Goal: Task Accomplishment & Management: Use online tool/utility

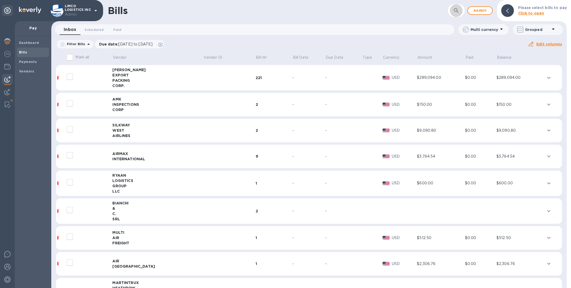
click at [458, 6] on button "button" at bounding box center [456, 10] width 13 height 13
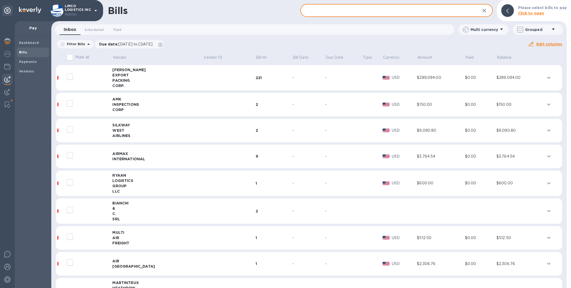
paste input "IN-07528"
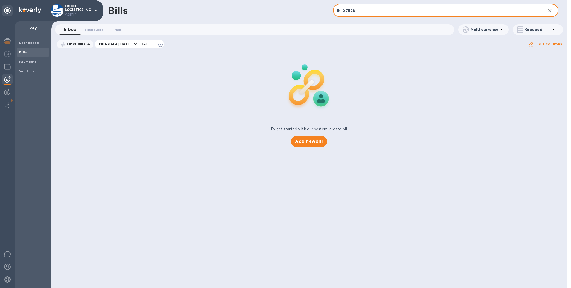
type input "IN-07528"
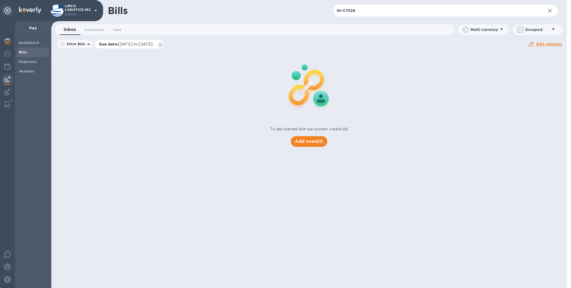
click at [162, 44] on icon at bounding box center [160, 45] width 4 height 4
click at [6, 91] on img at bounding box center [7, 92] width 6 height 6
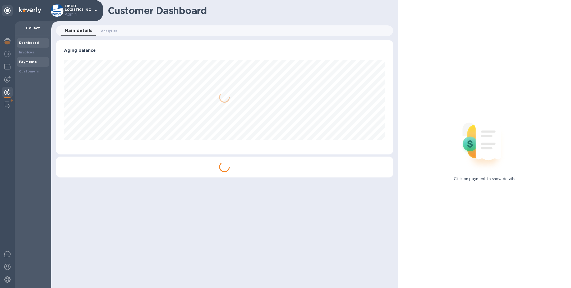
scroll to position [114, 337]
click at [29, 51] on b "Invoices" at bounding box center [26, 52] width 15 height 4
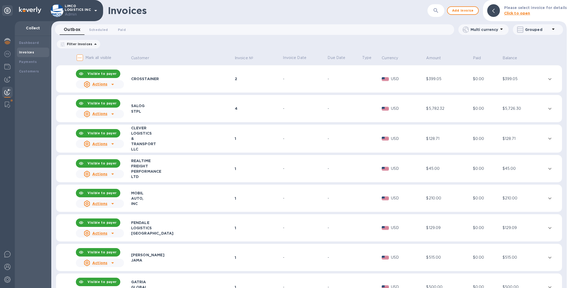
click at [437, 9] on icon "button" at bounding box center [435, 10] width 6 height 6
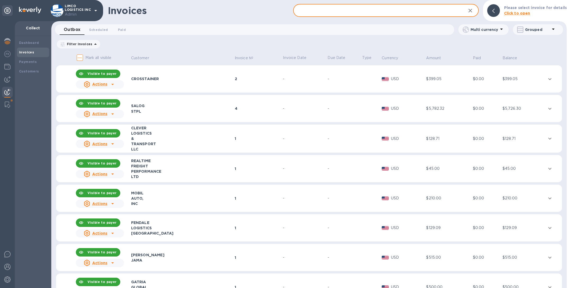
paste input "IN-07528"
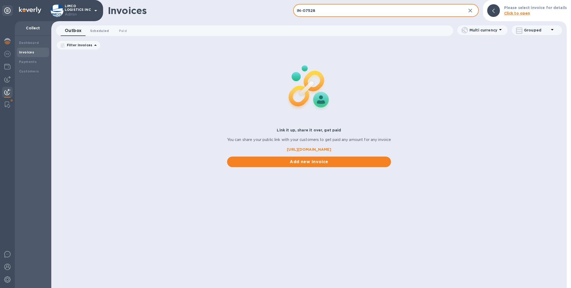
type input "IN-07528"
click at [100, 30] on span "Scheduled 0" at bounding box center [99, 31] width 19 height 6
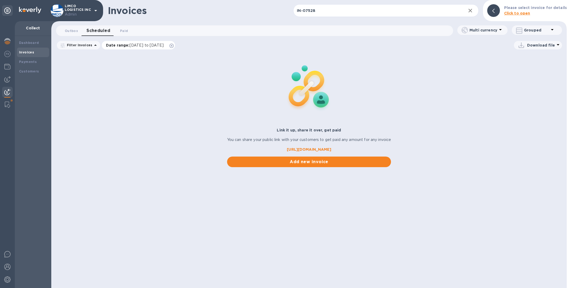
click at [174, 46] on icon at bounding box center [171, 46] width 4 height 4
click at [121, 30] on span "Paid 0" at bounding box center [124, 31] width 8 height 6
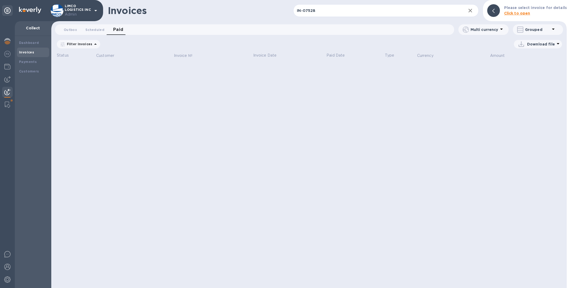
click at [0, 0] on icon at bounding box center [0, 0] width 0 height 0
click at [29, 69] on b "Customers" at bounding box center [29, 71] width 20 height 4
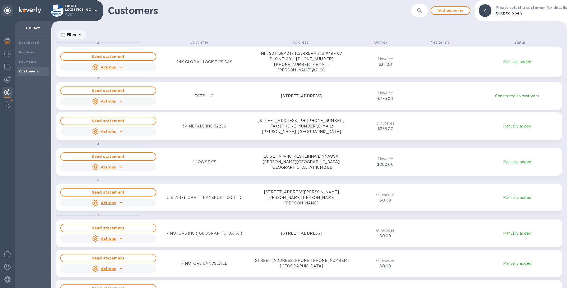
scroll to position [242, 513]
click at [419, 14] on button "button" at bounding box center [419, 10] width 13 height 13
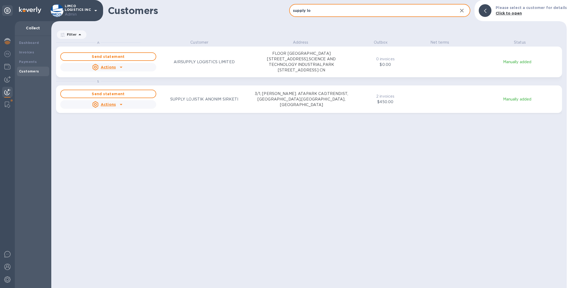
type input "supply lo"
click at [216, 99] on p "SUPPLY LOJISTIK ANONIM SIRKETI" at bounding box center [204, 99] width 68 height 6
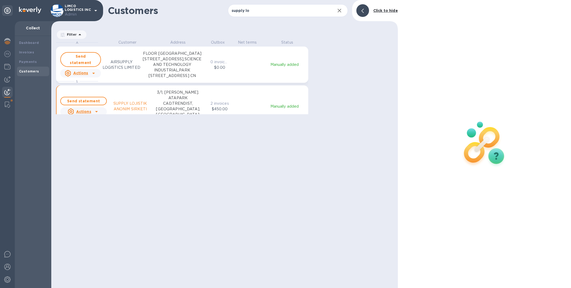
scroll to position [6, 2]
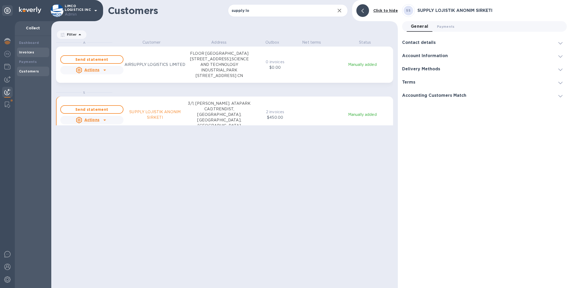
click at [34, 50] on div "Invoices" at bounding box center [33, 52] width 28 height 5
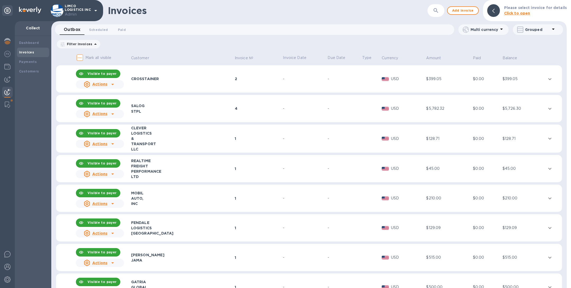
click at [439, 11] on icon "button" at bounding box center [435, 10] width 6 height 6
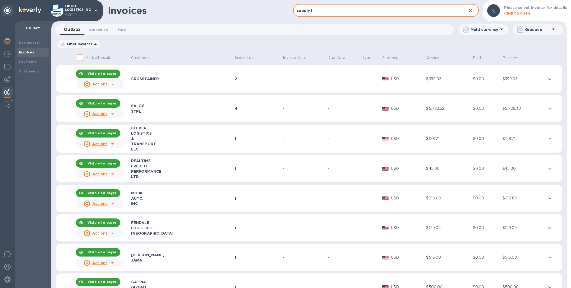
type input "supply lo"
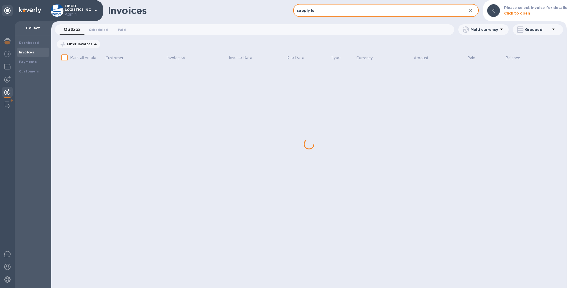
checkbox input "true"
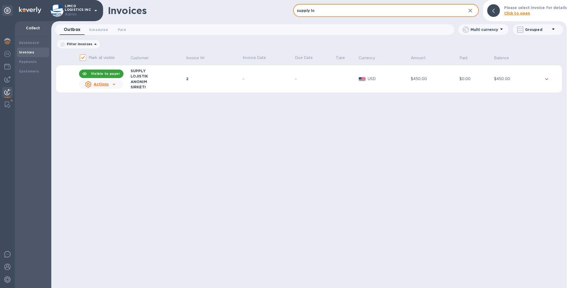
type input "supply lo"
click at [212, 73] on td "2" at bounding box center [213, 78] width 57 height 27
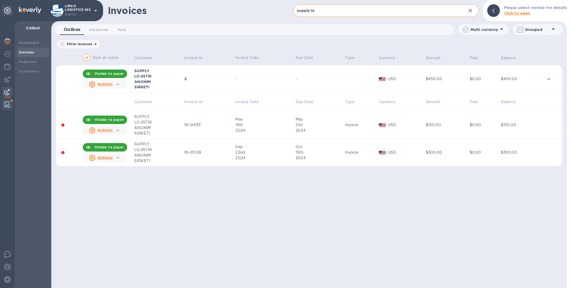
click at [5, 105] on img at bounding box center [7, 104] width 5 height 6
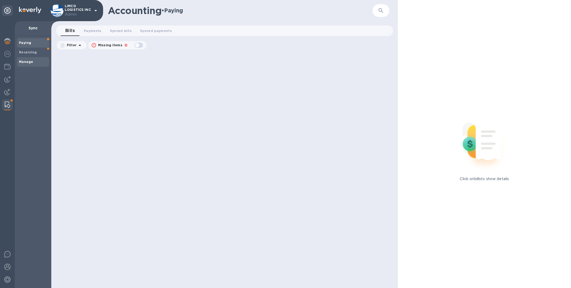
click at [39, 60] on span "Manage" at bounding box center [33, 61] width 28 height 5
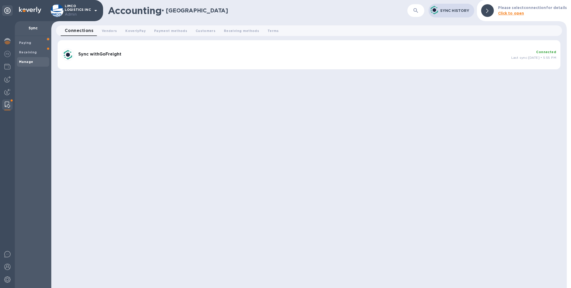
click at [111, 50] on div "Sync with GoFreight" at bounding box center [292, 55] width 433 height 10
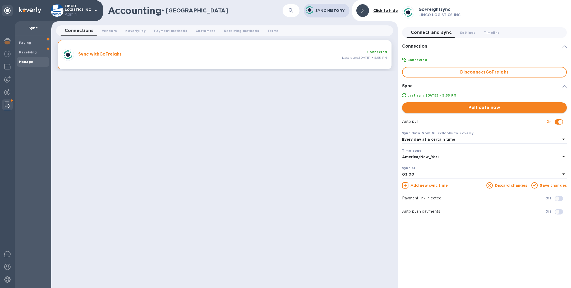
click at [501, 109] on span "Pull data now" at bounding box center [484, 107] width 156 height 6
click at [7, 91] on img at bounding box center [7, 92] width 6 height 6
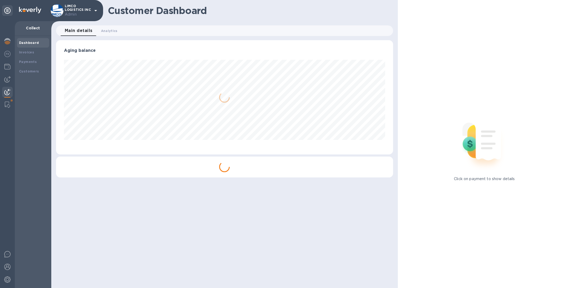
scroll to position [114, 337]
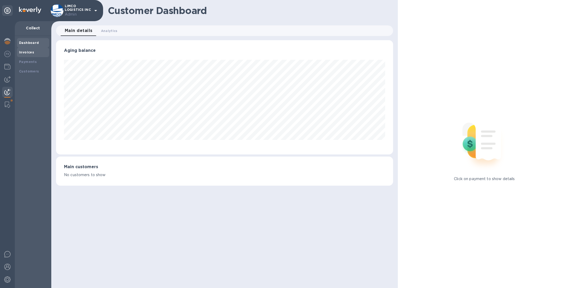
click at [25, 53] on b "Invoices" at bounding box center [26, 52] width 15 height 4
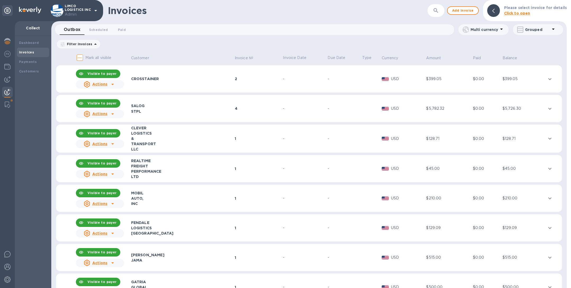
click at [442, 9] on button "button" at bounding box center [435, 10] width 13 height 13
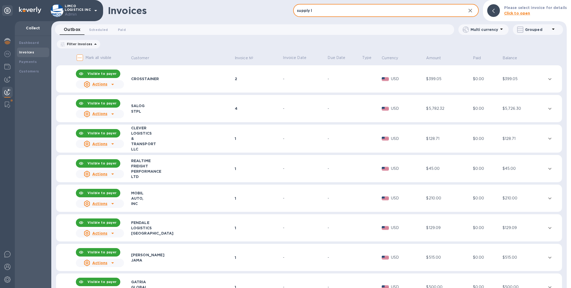
type input "supply lo"
checkbox input "true"
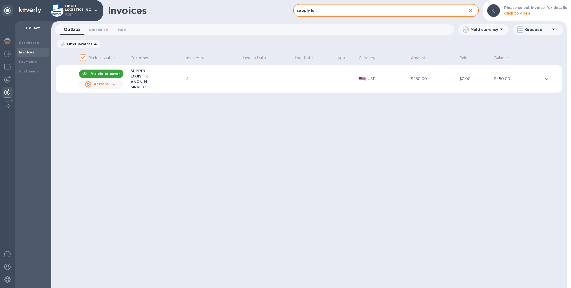
type input "supply lo"
click at [273, 76] on div "-" at bounding box center [267, 79] width 51 height 6
